Goal: Task Accomplishment & Management: Complete application form

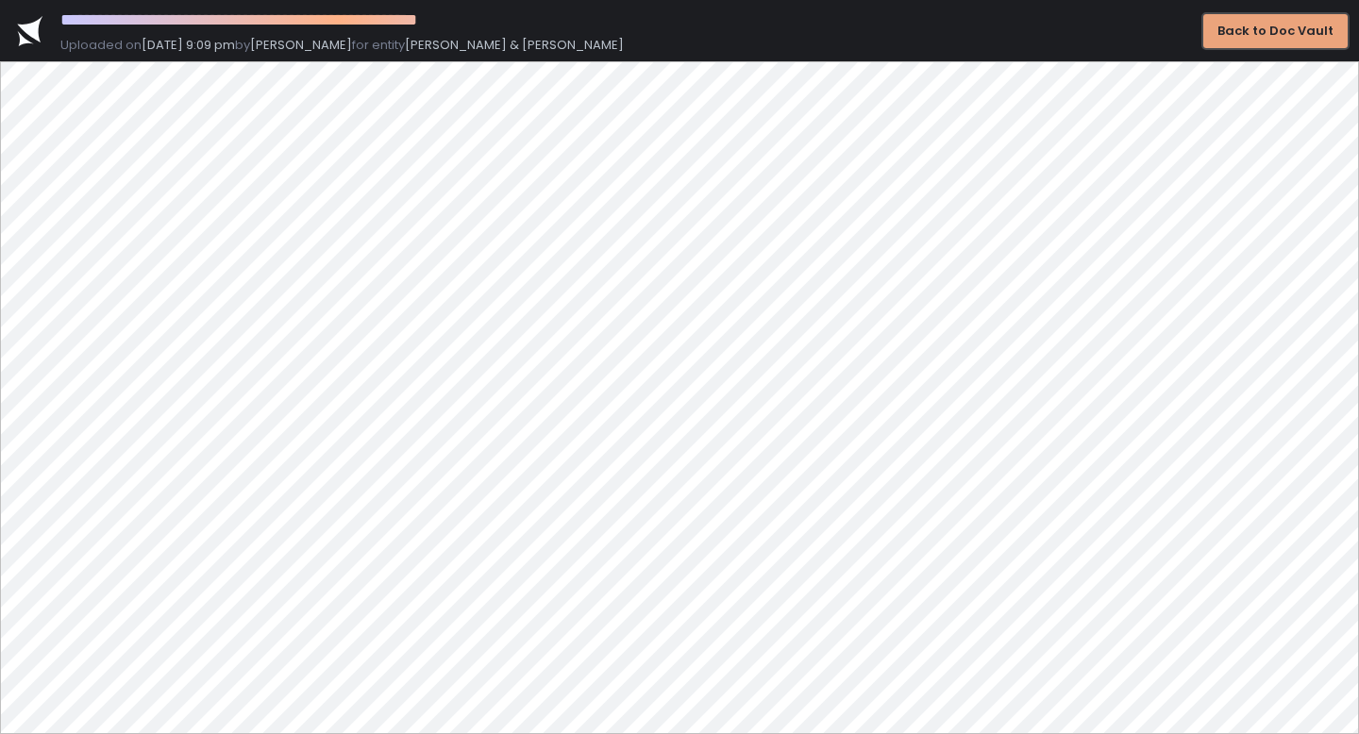
click at [1265, 33] on div "Back to Doc Vault" at bounding box center [1275, 31] width 116 height 17
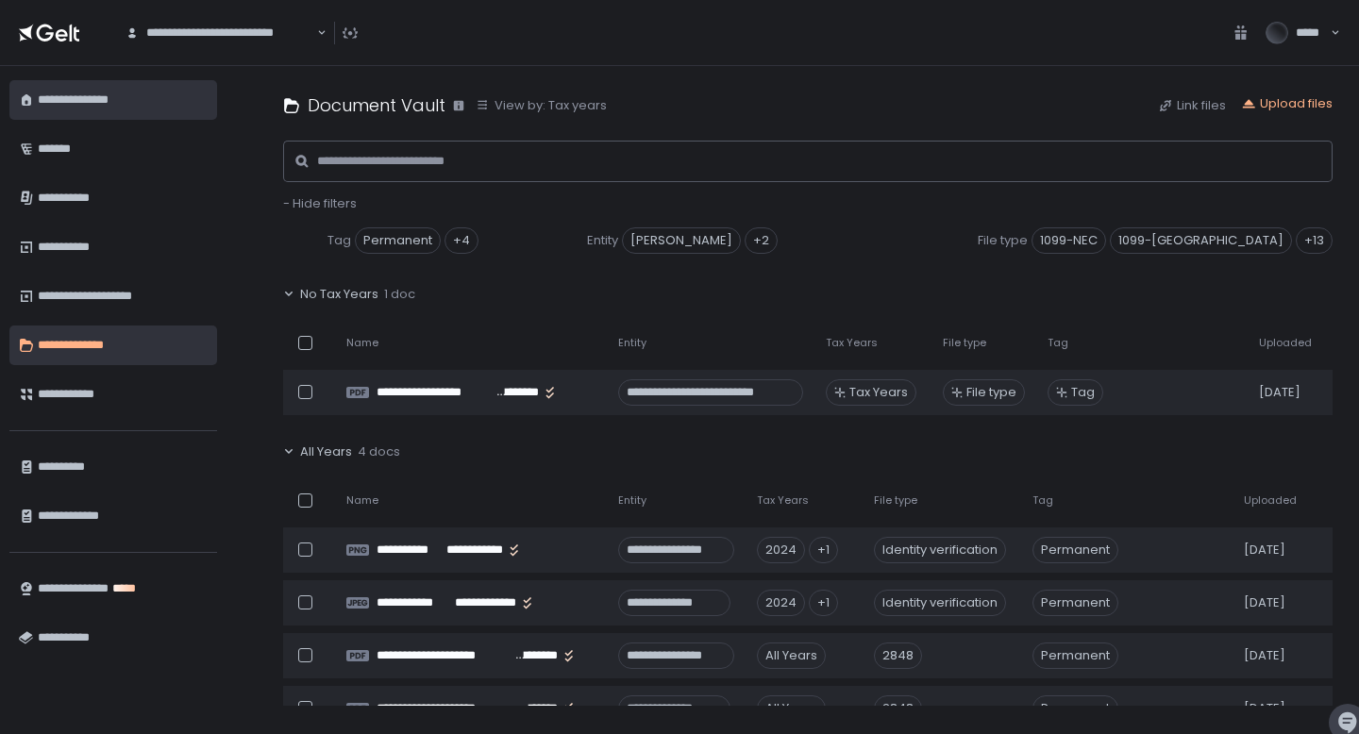
click at [72, 100] on div "**********" at bounding box center [123, 100] width 170 height 32
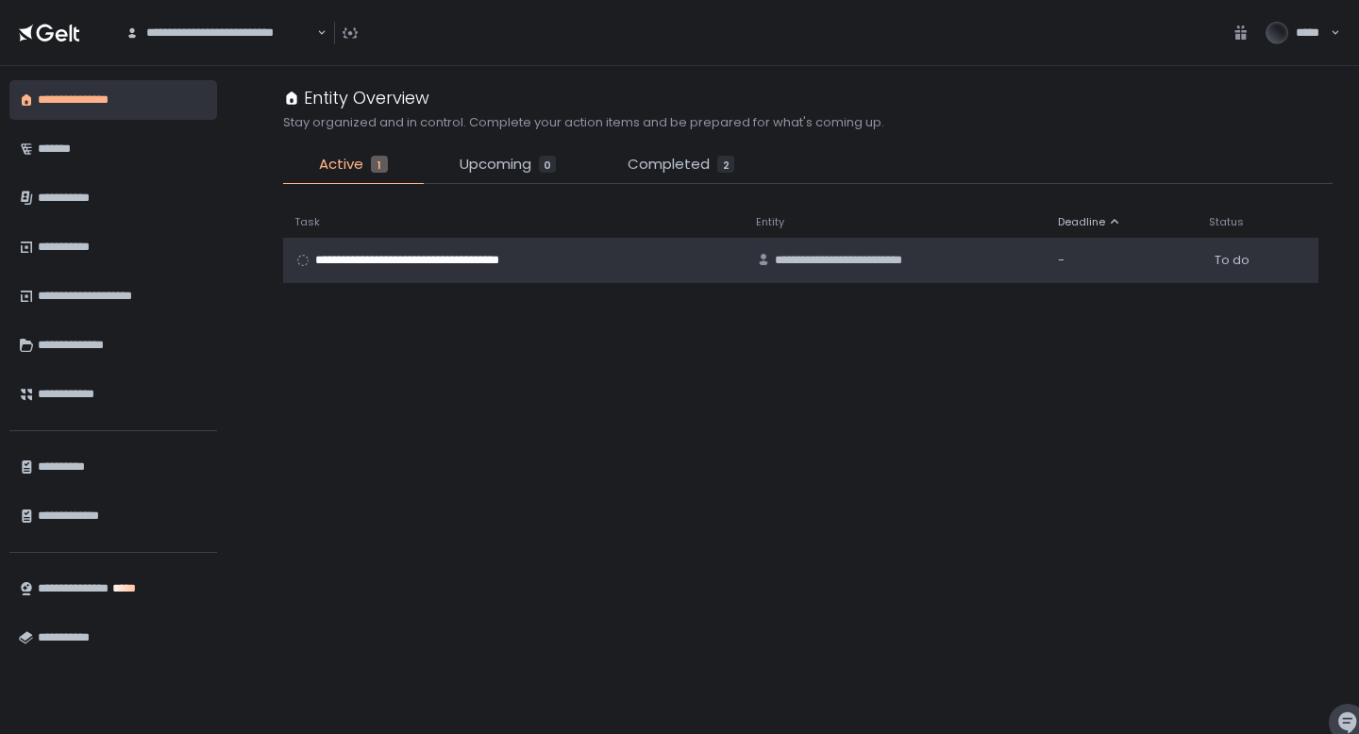
click at [496, 260] on span "**********" at bounding box center [430, 260] width 230 height 17
